Goal: Navigation & Orientation: Find specific page/section

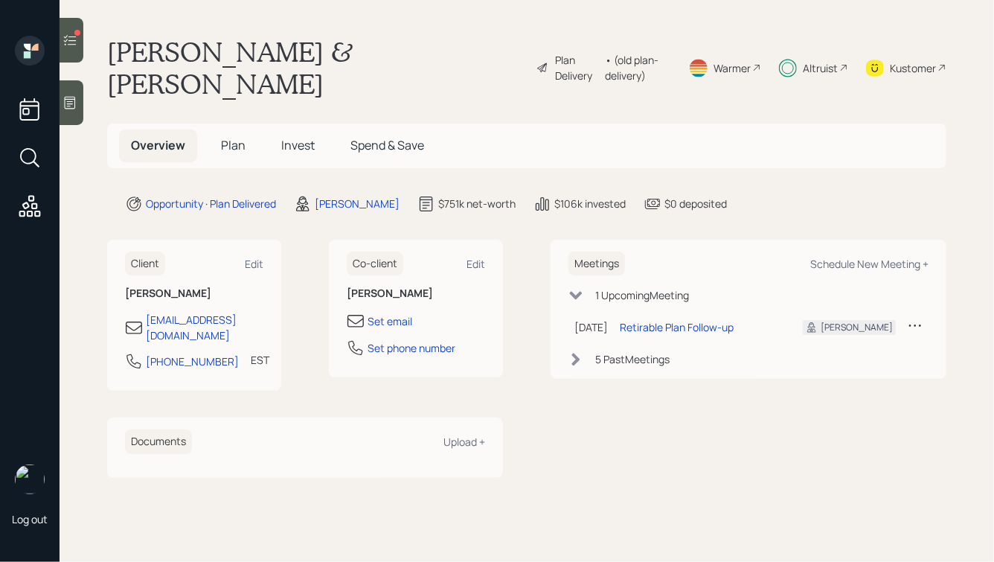
click at [228, 137] on span "Plan" at bounding box center [233, 145] width 25 height 16
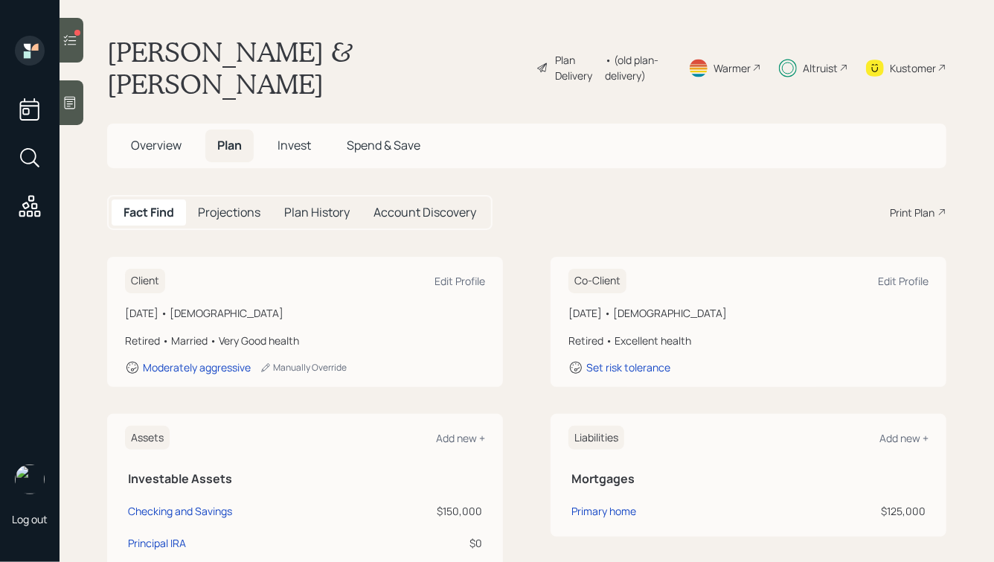
click at [152, 130] on div "Overview Plan Invest Spend & Save" at bounding box center [526, 146] width 839 height 44
click at [156, 137] on span "Overview" at bounding box center [156, 145] width 51 height 16
